Goal: Information Seeking & Learning: Learn about a topic

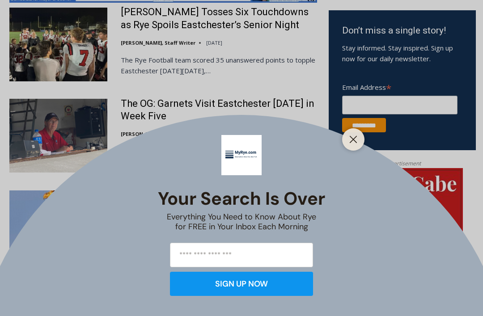
scroll to position [529, 0]
click at [357, 146] on button "Close" at bounding box center [353, 139] width 13 height 13
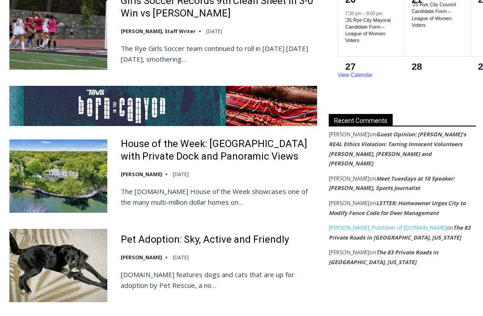
scroll to position [1698, 0]
click at [199, 138] on link "House of the Week: Historic Rye Waterfront Estate with Private Dock and Panoram…" at bounding box center [219, 150] width 196 height 25
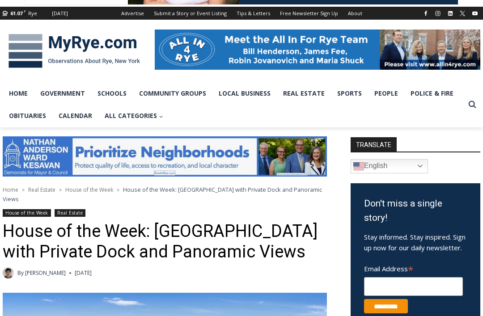
scroll to position [111, 0]
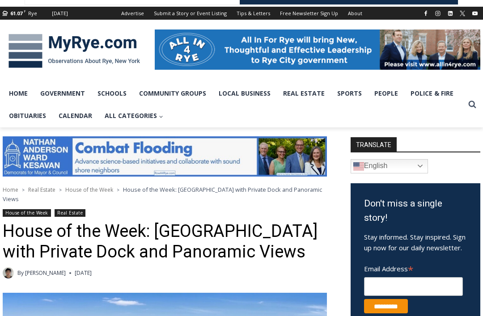
click at [23, 96] on link "Home" at bounding box center [18, 93] width 31 height 22
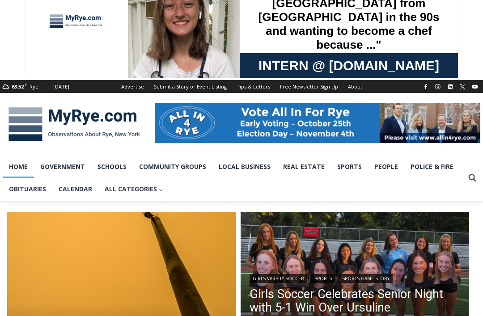
scroll to position [38, 0]
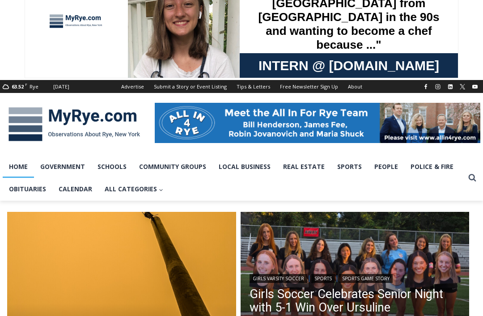
click at [181, 164] on link "Community Groups" at bounding box center [173, 166] width 80 height 22
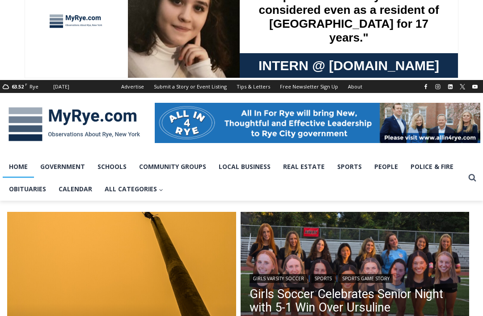
click at [183, 170] on link "Community Groups" at bounding box center [173, 166] width 80 height 22
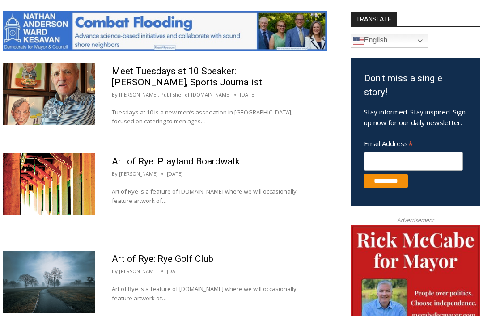
scroll to position [480, 0]
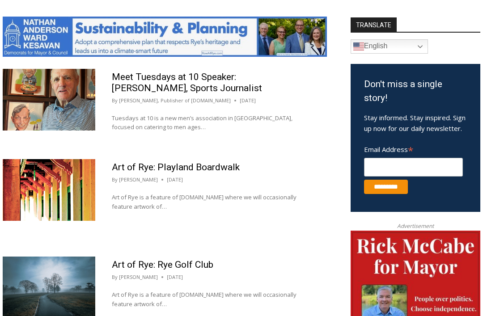
click at [141, 116] on p "Tuesdays at 10 is a new men’s association in [GEOGRAPHIC_DATA], focused on cate…" at bounding box center [211, 122] width 198 height 19
click at [181, 80] on link "Meet Tuesdays at 10 Speaker: Mark Mulvoy, Sports Journalist" at bounding box center [187, 82] width 150 height 22
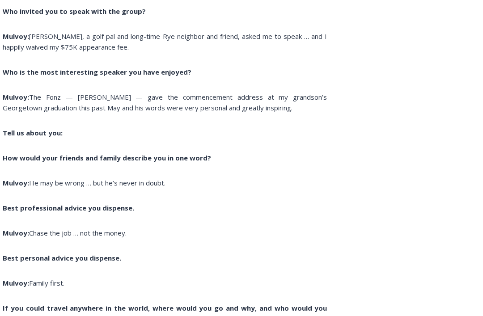
scroll to position [1024, 0]
